Goal: Task Accomplishment & Management: Manage account settings

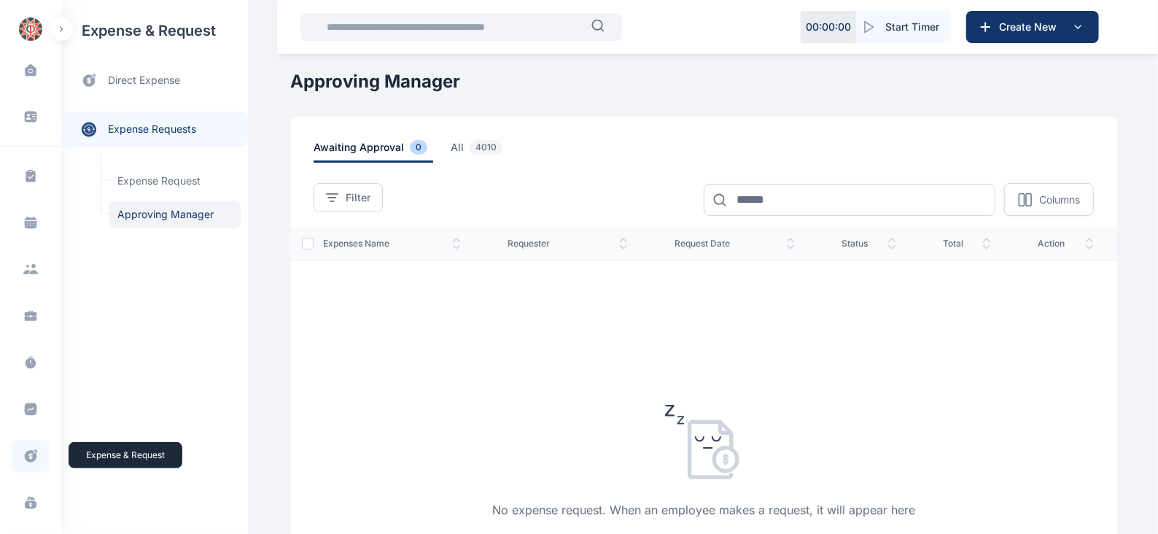
click at [34, 449] on icon at bounding box center [30, 456] width 15 height 15
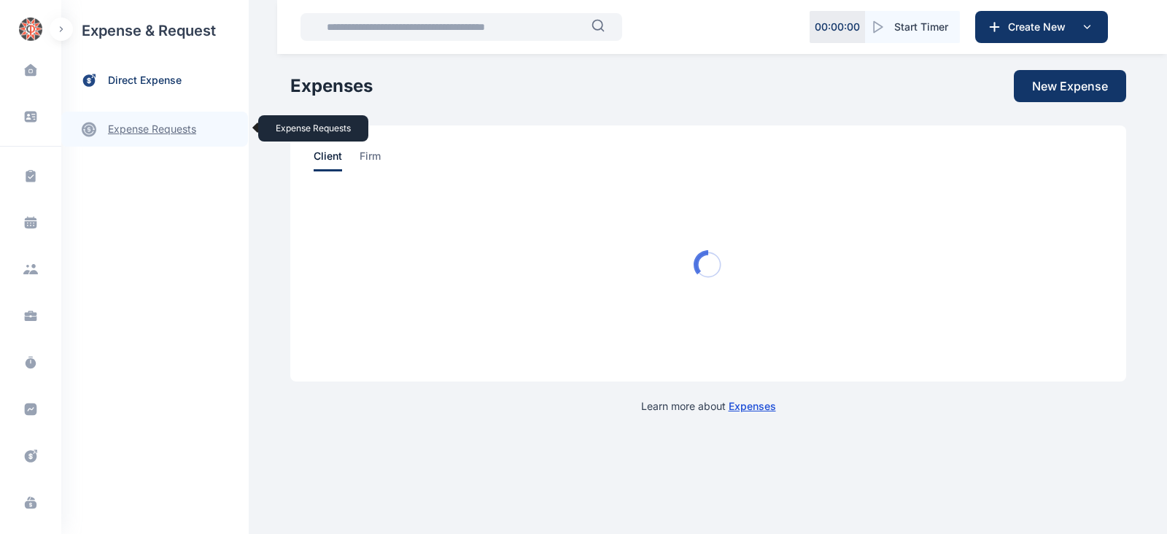
click at [171, 131] on link "expense requests expense requests" at bounding box center [154, 129] width 187 height 35
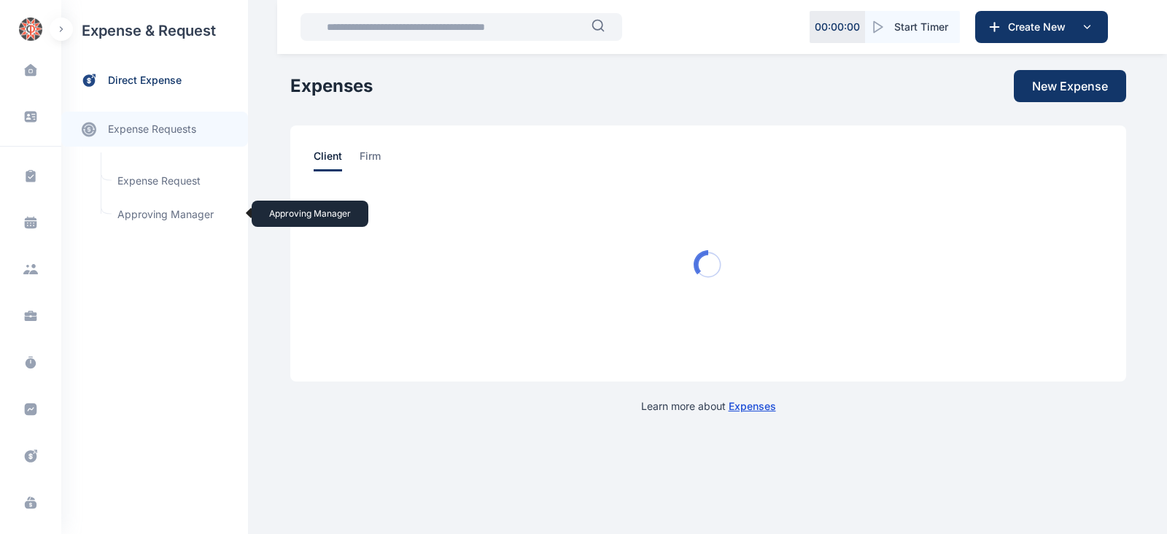
click at [164, 209] on span "Approving Manager Approving Manager" at bounding box center [175, 215] width 132 height 28
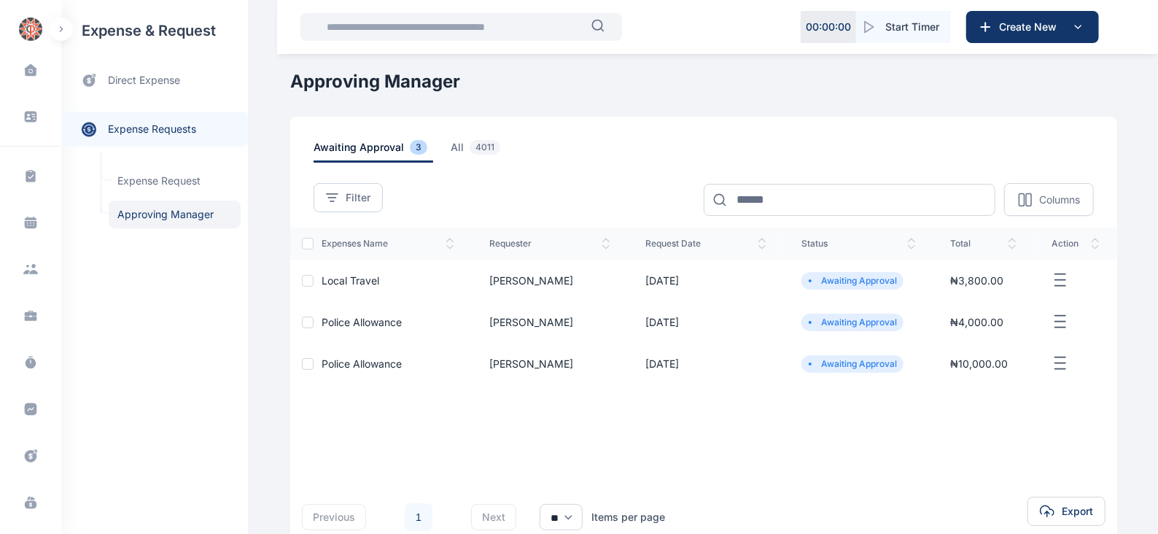
click at [1061, 280] on icon "button" at bounding box center [1061, 280] width 18 height 18
click at [992, 295] on span "Approve Request" at bounding box center [987, 297] width 84 height 15
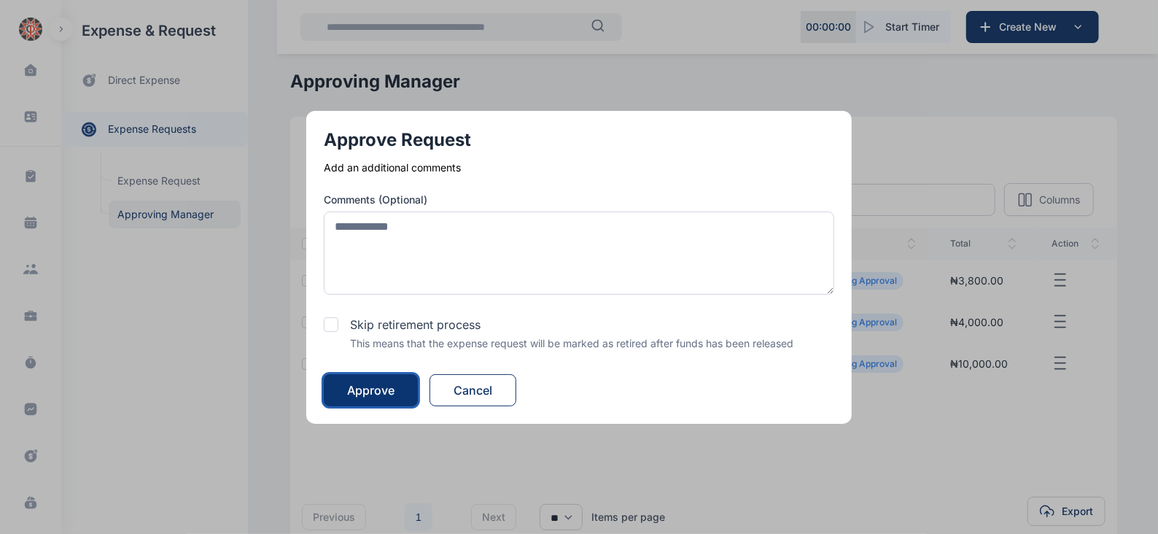
click at [378, 395] on div "Approve" at bounding box center [370, 390] width 47 height 18
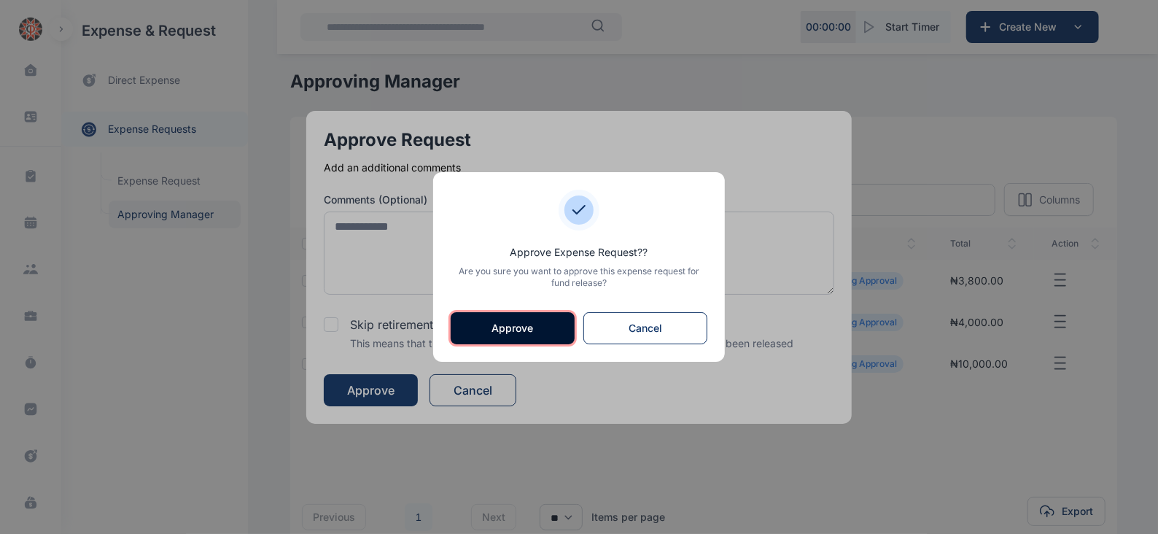
click at [500, 333] on button "Approve" at bounding box center [513, 328] width 124 height 32
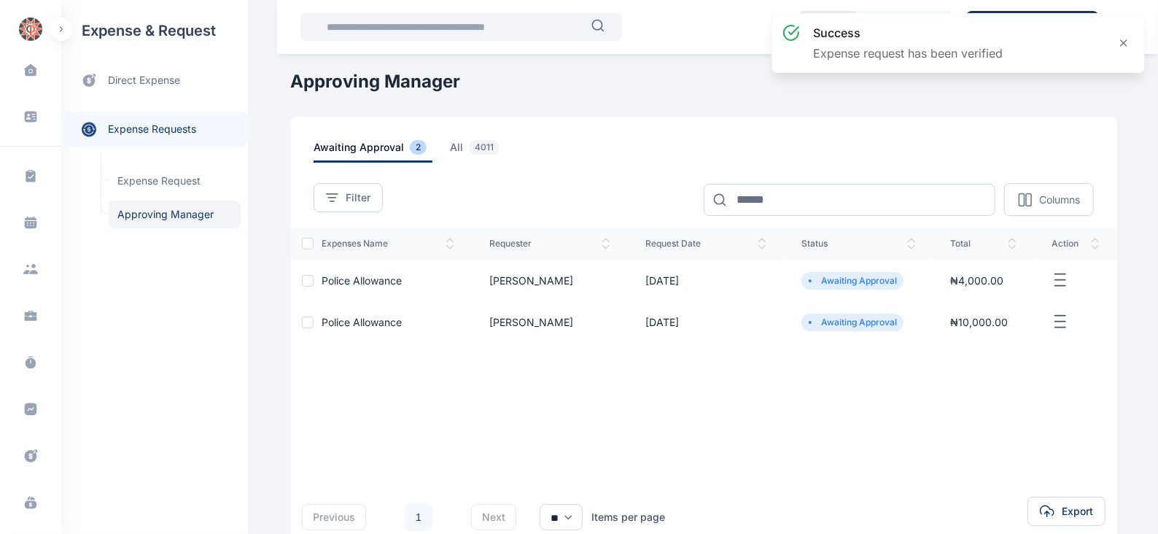
click at [1064, 279] on icon "button" at bounding box center [1061, 280] width 18 height 18
click at [981, 295] on span "Approve Request" at bounding box center [987, 297] width 84 height 15
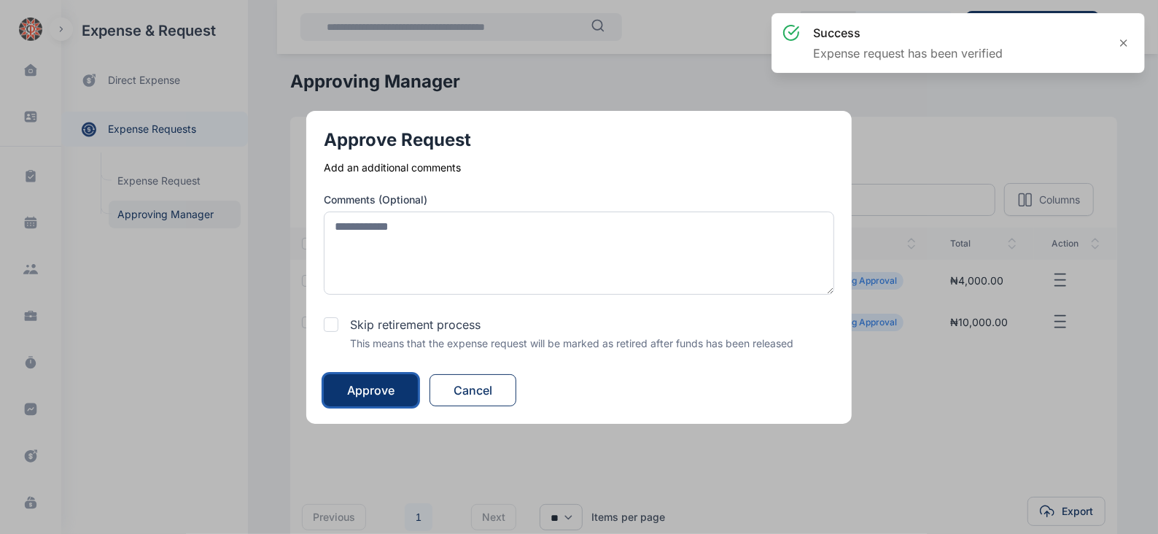
click at [395, 383] on div "Approve" at bounding box center [370, 390] width 47 height 18
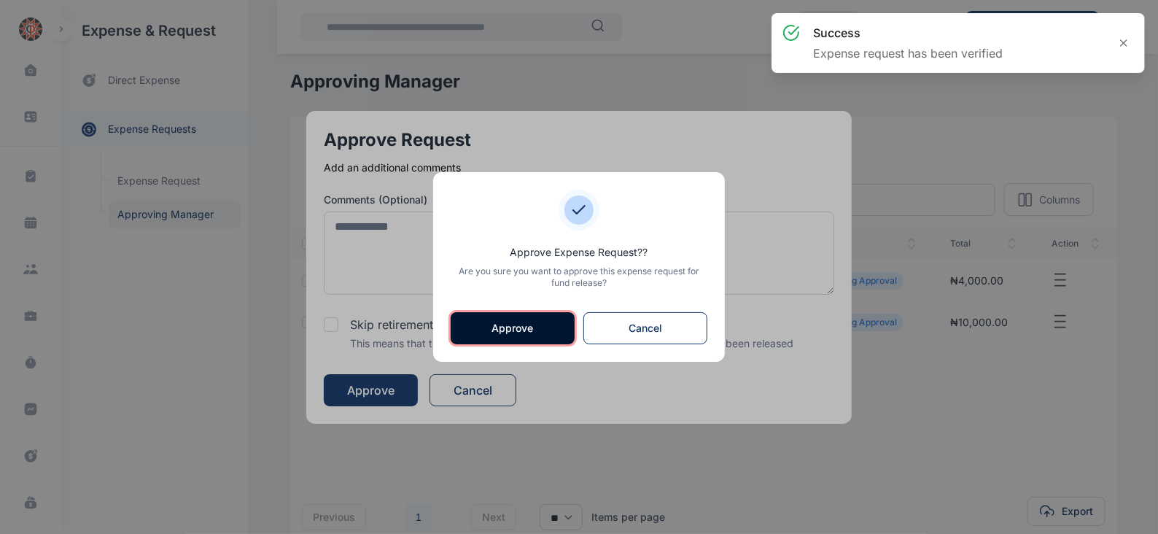
click at [504, 326] on button "Approve" at bounding box center [513, 328] width 124 height 32
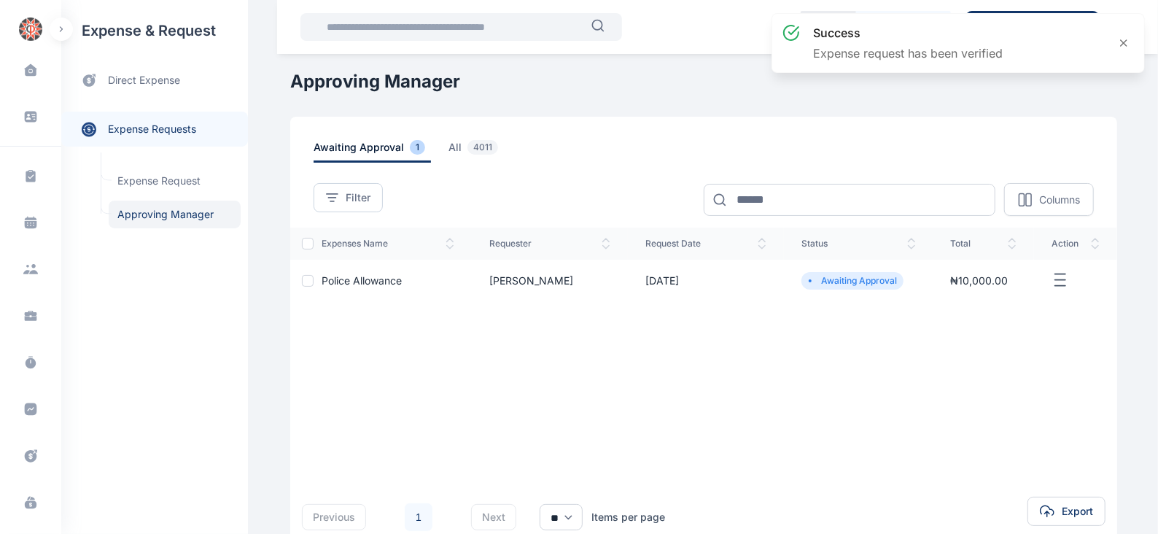
click at [1059, 284] on icon "button" at bounding box center [1061, 280] width 18 height 18
click at [977, 293] on span "Approve Request" at bounding box center [987, 297] width 84 height 15
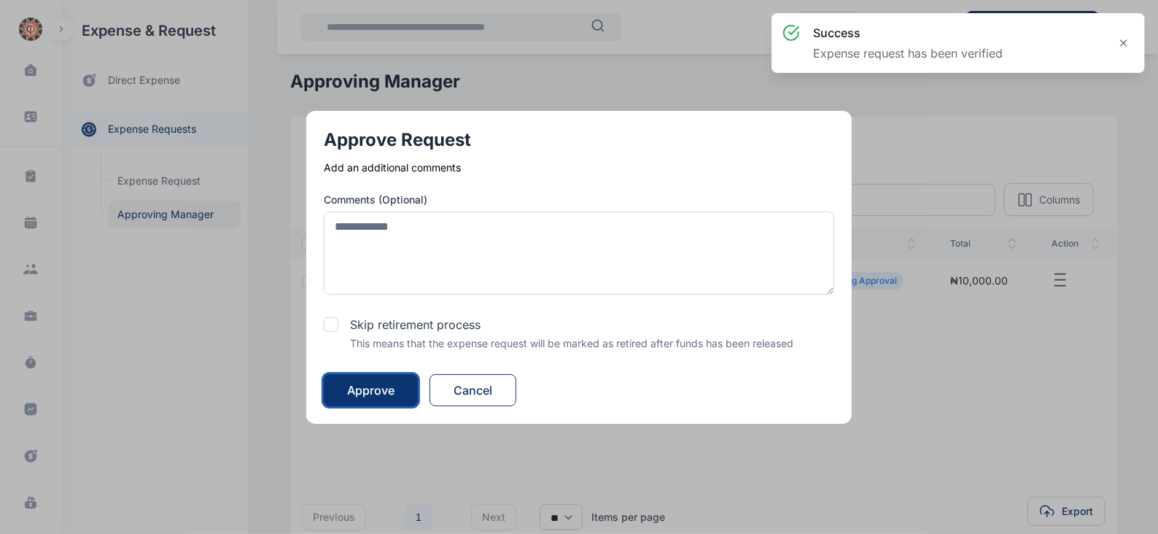
click at [369, 384] on div "Approve" at bounding box center [370, 390] width 47 height 18
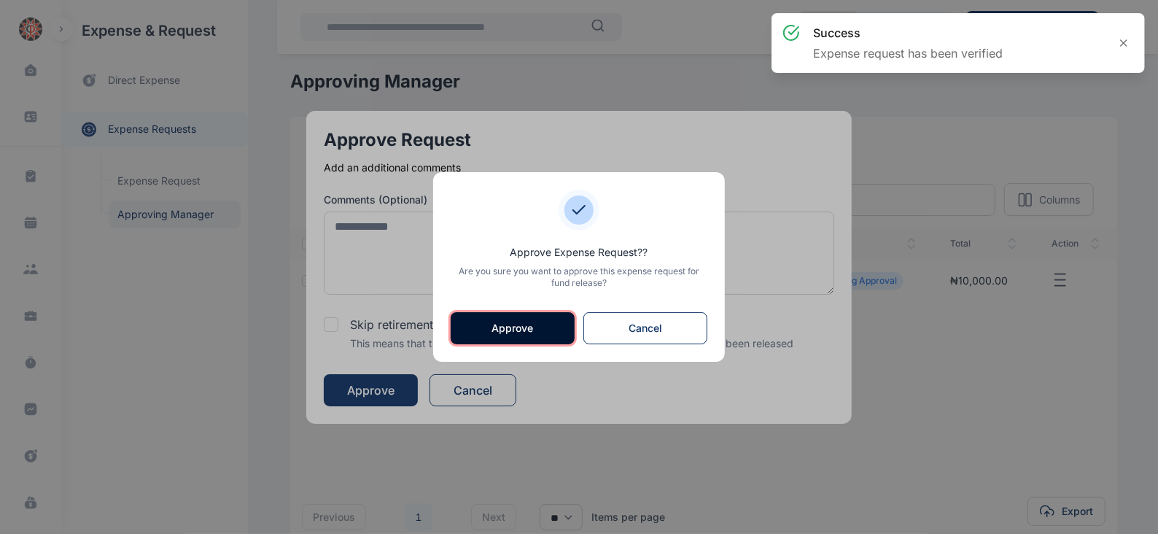
click at [504, 324] on button "Approve" at bounding box center [513, 328] width 124 height 32
